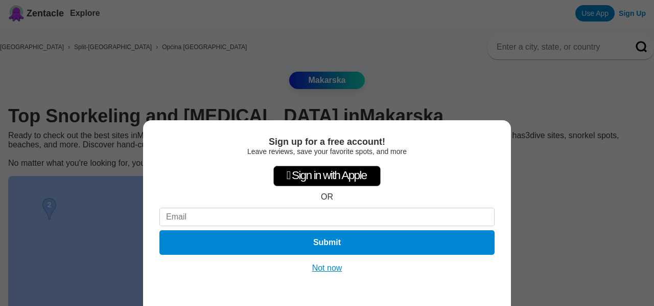
click at [330, 267] on button "Not now" at bounding box center [327, 268] width 36 height 10
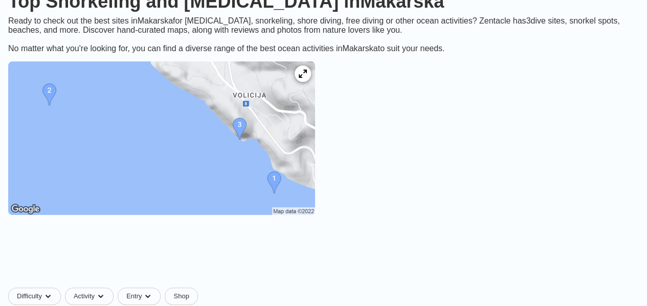
scroll to position [119, 0]
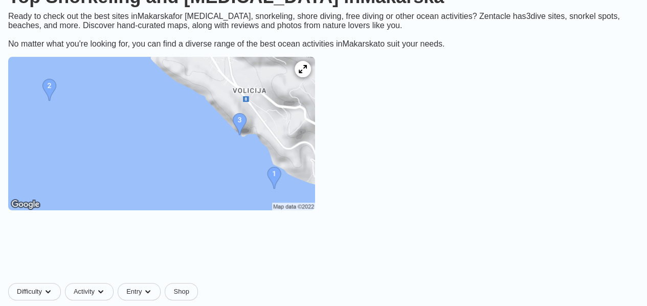
click at [306, 189] on img at bounding box center [161, 133] width 307 height 153
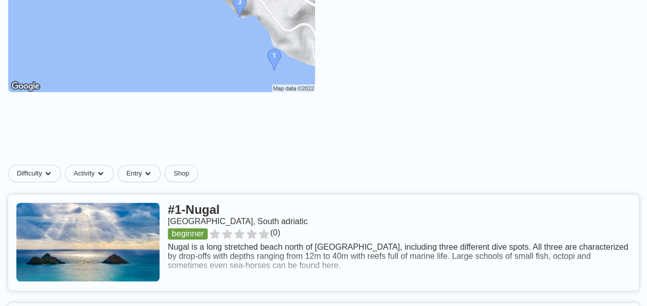
scroll to position [238, 0]
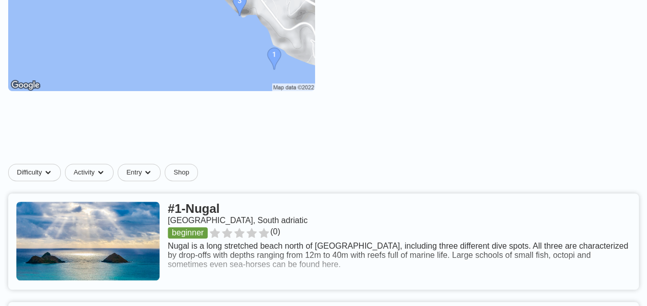
click at [424, 193] on link at bounding box center [323, 241] width 630 height 96
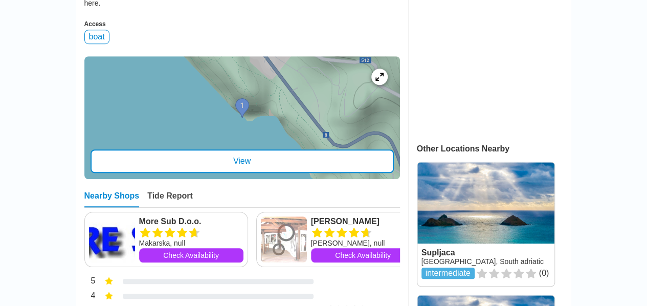
scroll to position [358, 0]
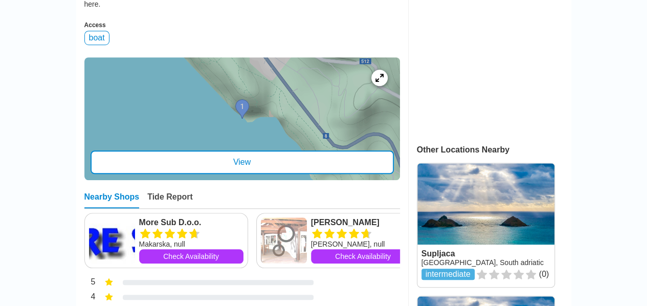
click at [233, 150] on div "View" at bounding box center [241, 162] width 303 height 24
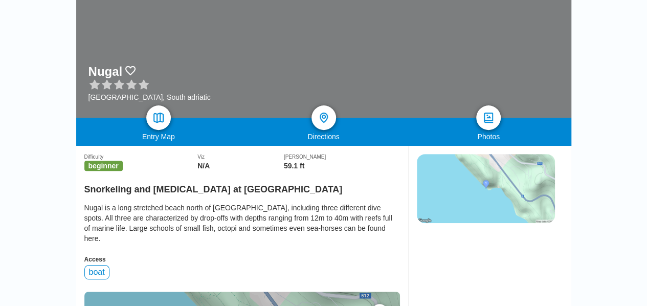
scroll to position [119, 0]
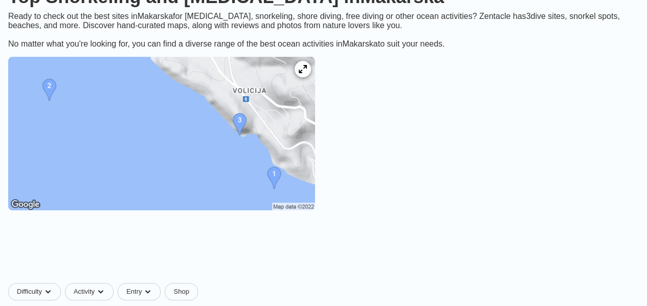
scroll to position [238, 0]
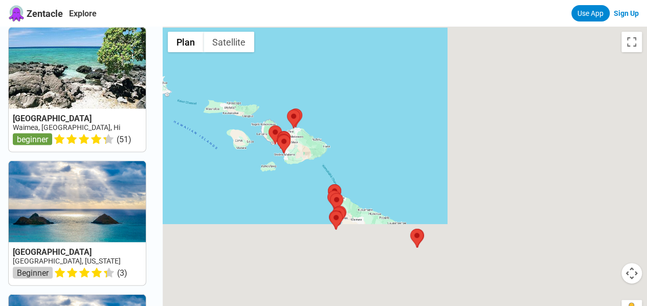
scroll to position [944, 0]
